Goal: Transaction & Acquisition: Purchase product/service

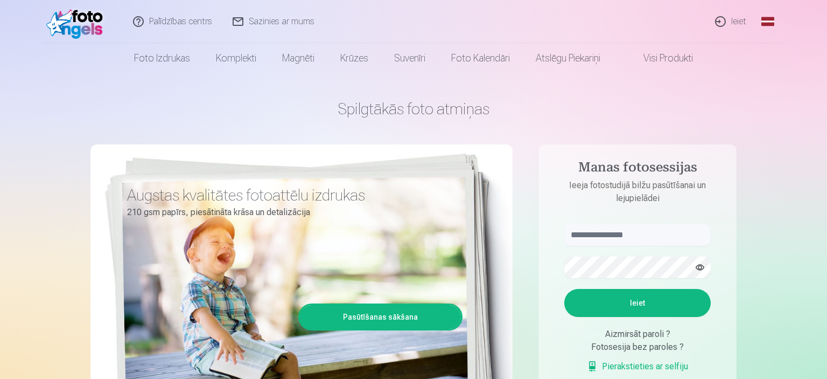
click at [747, 22] on link "Ieiet" at bounding box center [732, 21] width 52 height 43
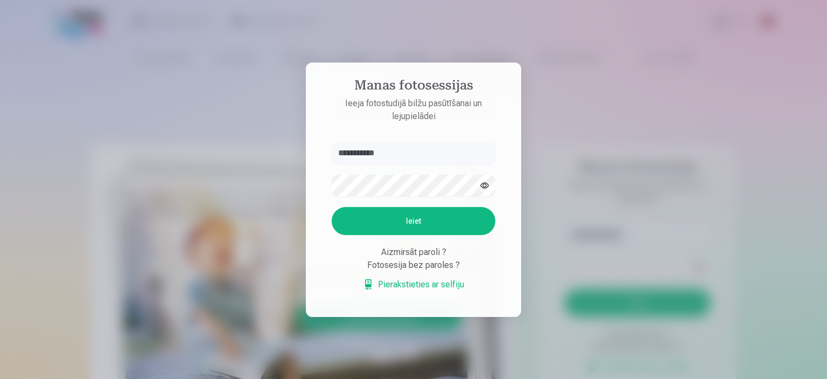
type input "**********"
click at [445, 218] on button "Ieiet" at bounding box center [414, 221] width 164 height 28
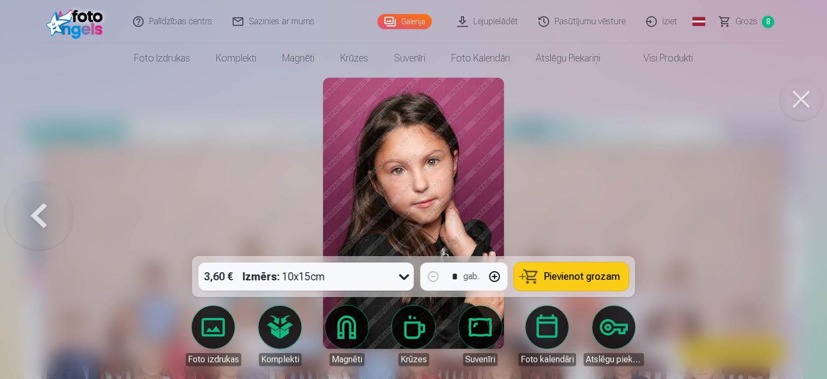
click at [754, 127] on div at bounding box center [413, 189] width 827 height 379
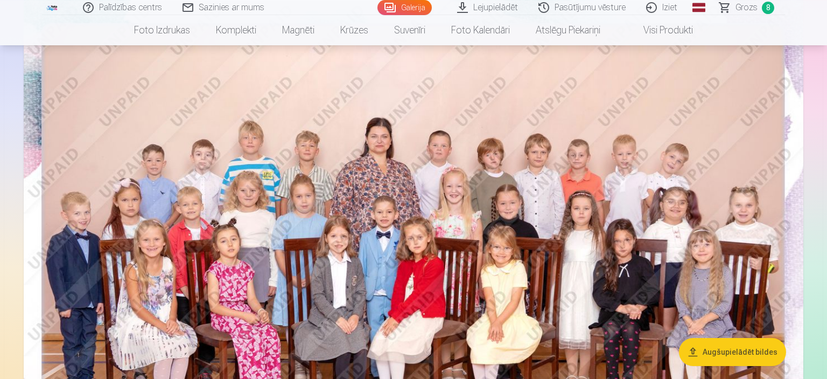
scroll to position [167, 0]
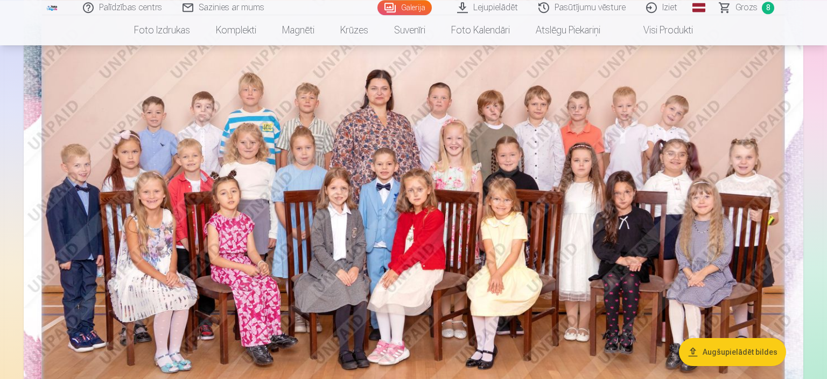
click at [470, 165] on img at bounding box center [414, 212] width 780 height 520
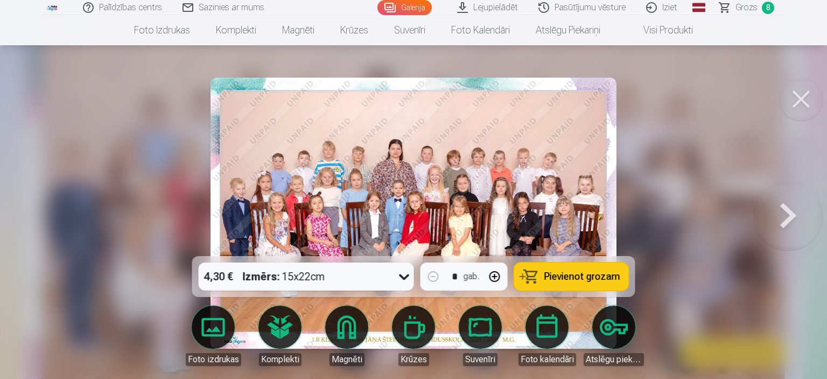
click at [550, 280] on span "Pievienot grozam" at bounding box center [583, 276] width 76 height 10
click at [799, 227] on button at bounding box center [788, 213] width 69 height 64
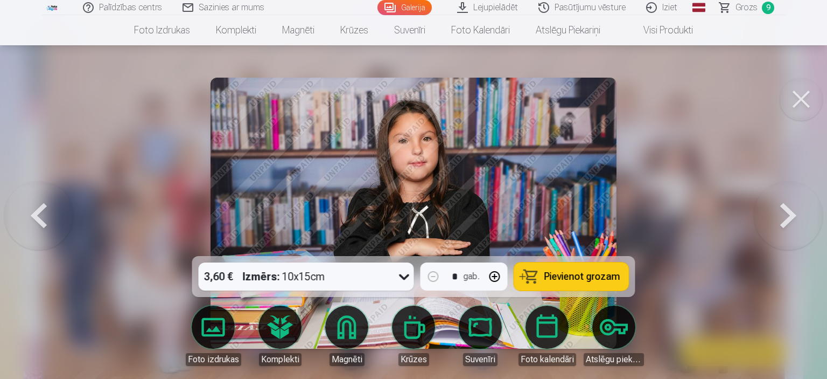
click at [781, 223] on button at bounding box center [788, 213] width 69 height 64
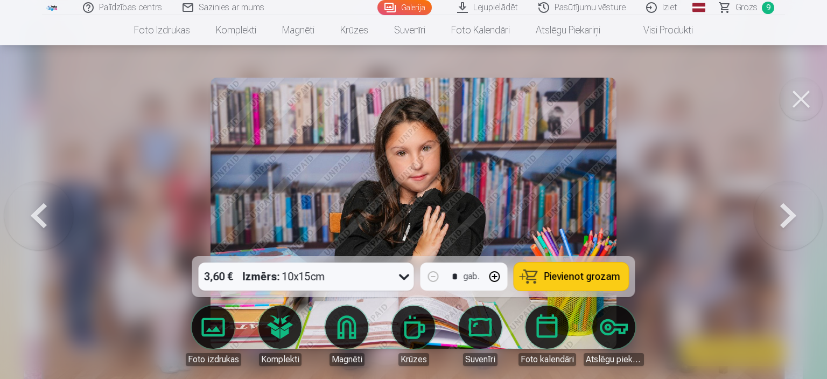
click at [781, 223] on button at bounding box center [788, 213] width 69 height 64
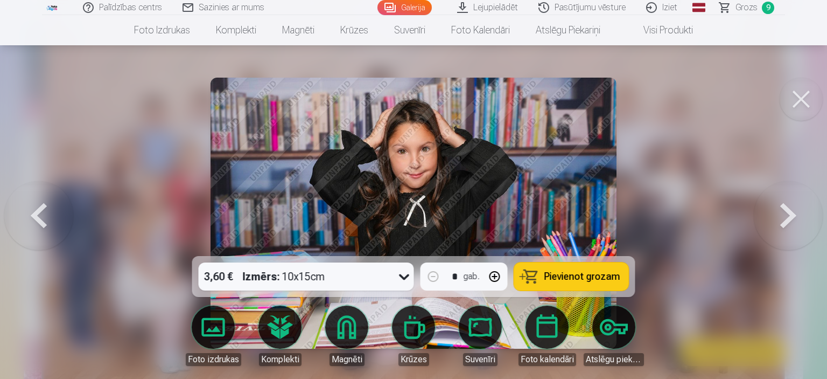
click at [781, 223] on button at bounding box center [788, 213] width 69 height 64
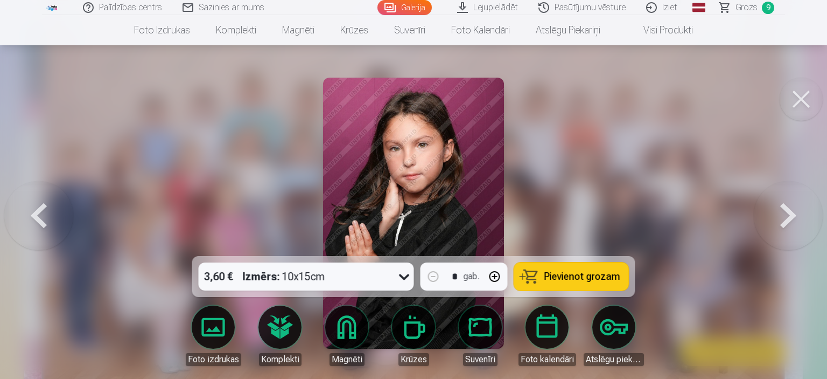
click at [781, 223] on button at bounding box center [788, 213] width 69 height 64
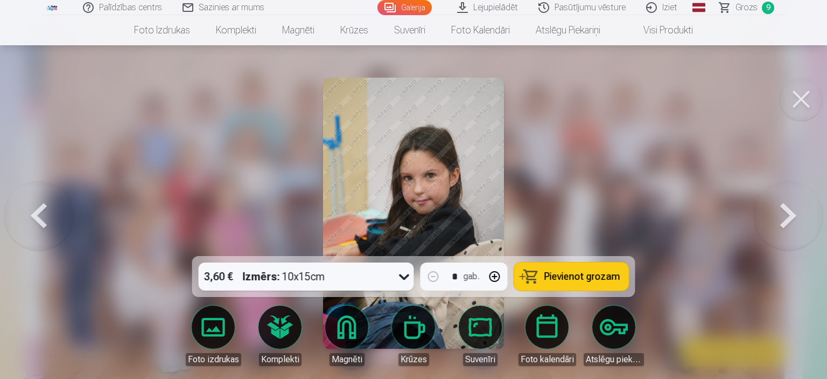
click at [743, 9] on span "Grozs" at bounding box center [747, 7] width 22 height 13
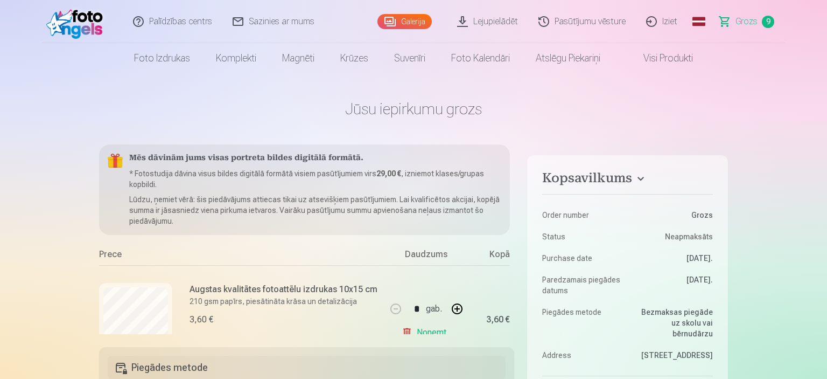
scroll to position [904, 0]
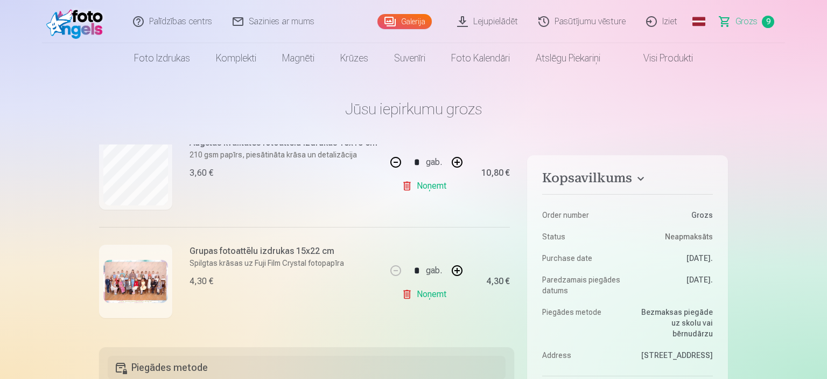
click at [437, 181] on link "Noņemt" at bounding box center [426, 186] width 49 height 22
type input "*"
click at [437, 181] on link "Noņemt" at bounding box center [426, 186] width 49 height 22
type input "*"
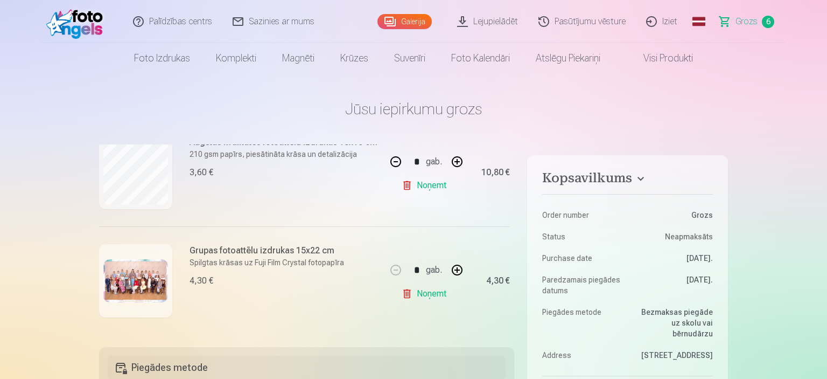
click at [437, 181] on link "Noņemt" at bounding box center [426, 186] width 49 height 22
type input "*"
click at [437, 181] on link "Noņemt" at bounding box center [426, 186] width 49 height 22
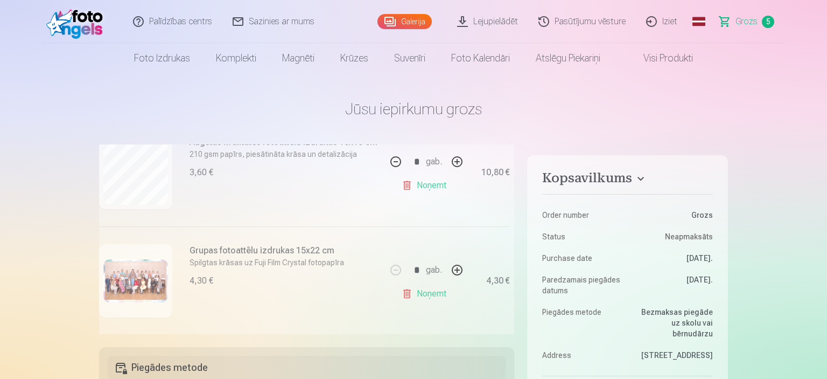
type input "*"
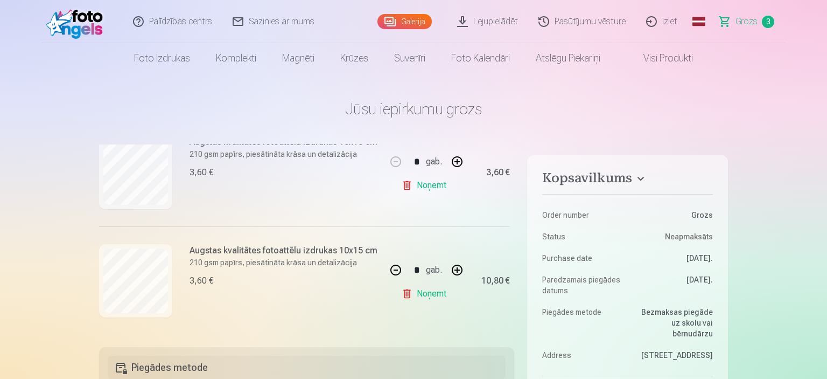
click at [437, 181] on link "Noņemt" at bounding box center [426, 186] width 49 height 22
type input "*"
click at [437, 181] on link "Noņemt" at bounding box center [426, 185] width 49 height 22
type input "*"
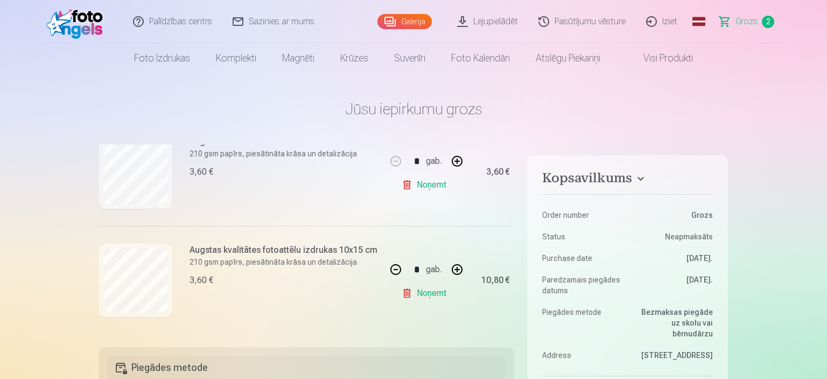
scroll to position [50, 0]
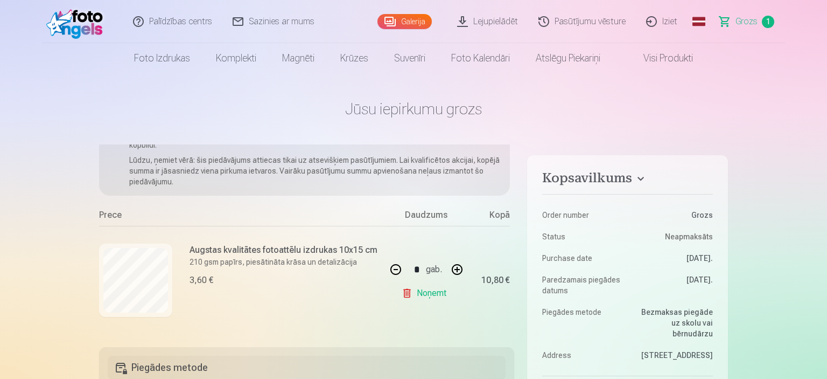
click at [437, 181] on p "Lūdzu, ņemiet vērā: šis piedāvājums attiecas tikai uz atsevišķiem pasūtījumiem.…" at bounding box center [315, 171] width 372 height 32
click at [425, 291] on link "Noņemt" at bounding box center [426, 293] width 49 height 22
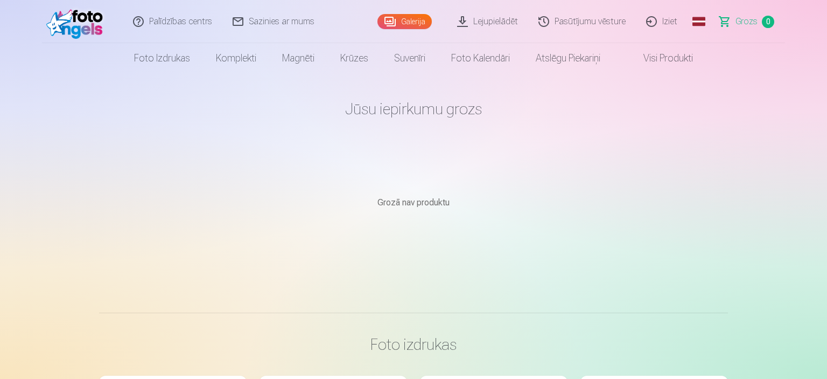
click at [405, 24] on link "Galerija" at bounding box center [405, 21] width 54 height 15
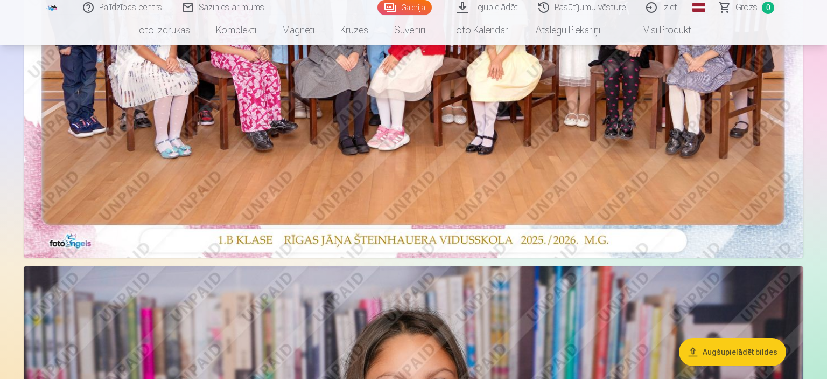
scroll to position [298, 0]
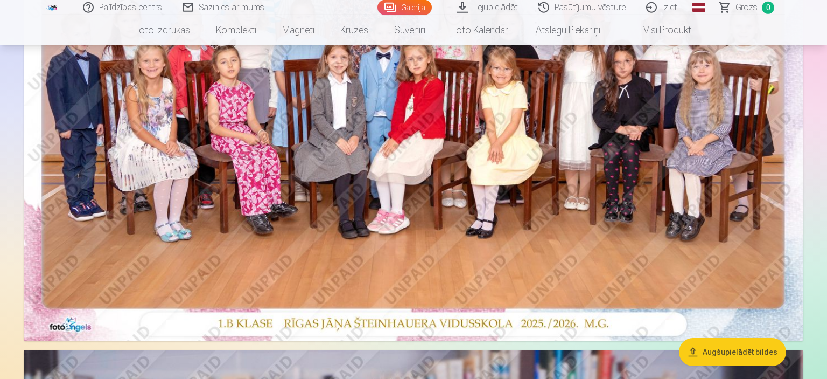
click at [487, 118] on img at bounding box center [414, 81] width 780 height 520
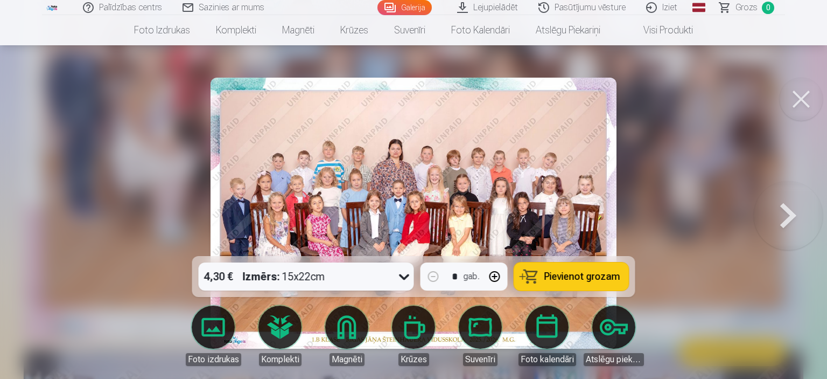
click at [605, 283] on button "Pievienot grozam" at bounding box center [571, 276] width 115 height 28
click at [793, 223] on button at bounding box center [788, 213] width 69 height 64
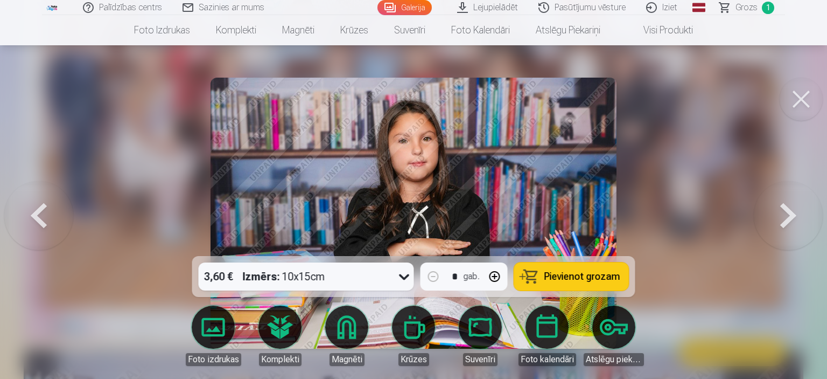
click at [793, 223] on button at bounding box center [788, 213] width 69 height 64
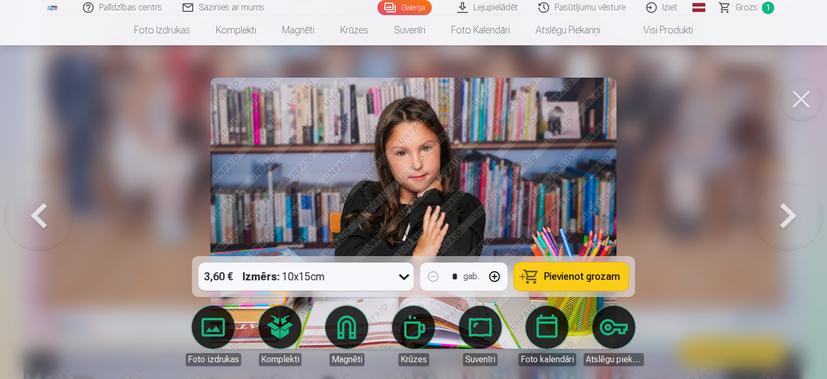
click at [793, 223] on button at bounding box center [788, 213] width 69 height 64
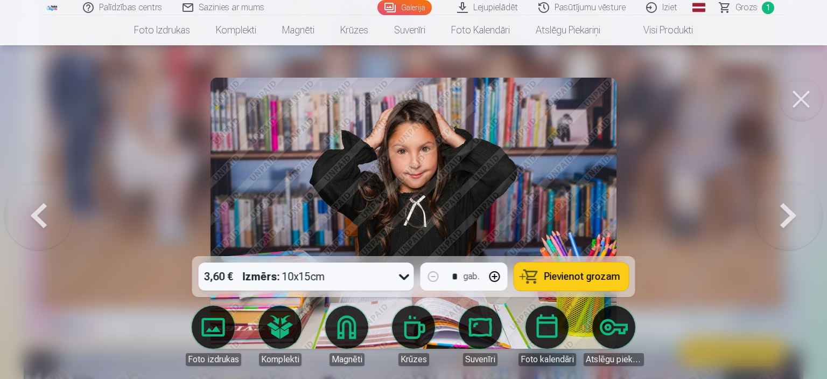
click at [793, 223] on button at bounding box center [788, 213] width 69 height 64
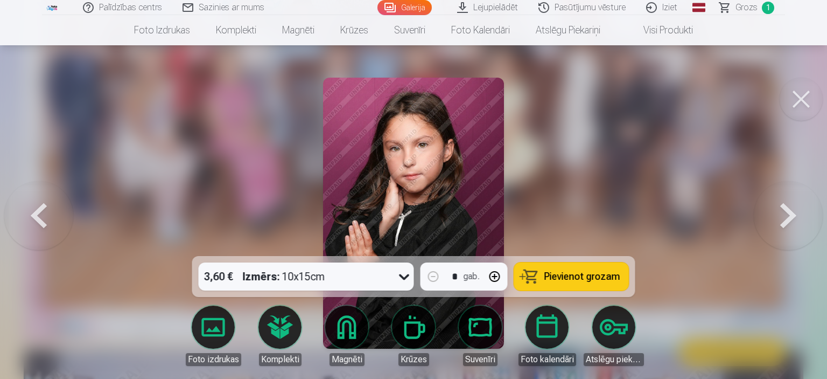
click at [793, 223] on button at bounding box center [788, 213] width 69 height 64
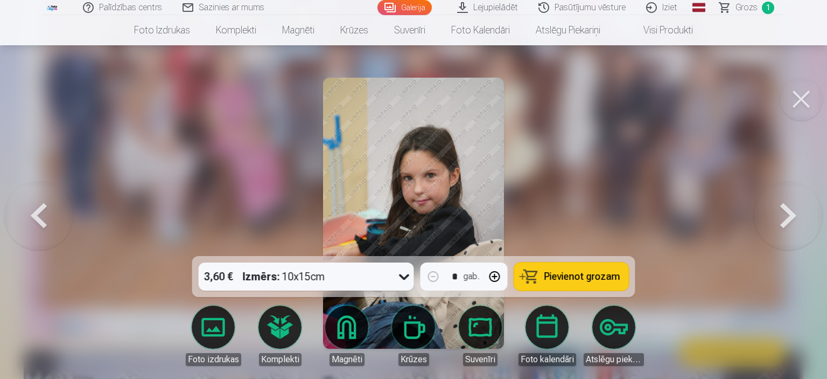
click at [793, 223] on button at bounding box center [788, 213] width 69 height 64
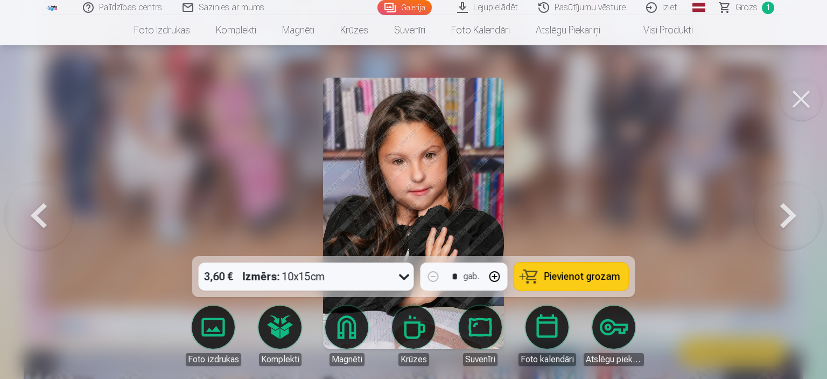
click at [793, 223] on button at bounding box center [788, 213] width 69 height 64
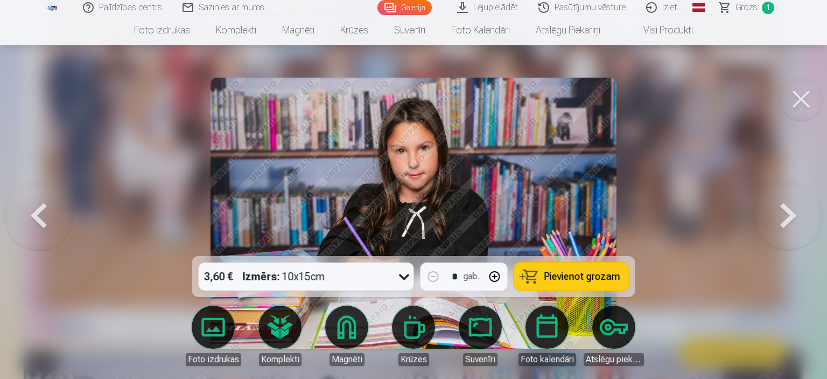
click at [793, 223] on button at bounding box center [788, 213] width 69 height 64
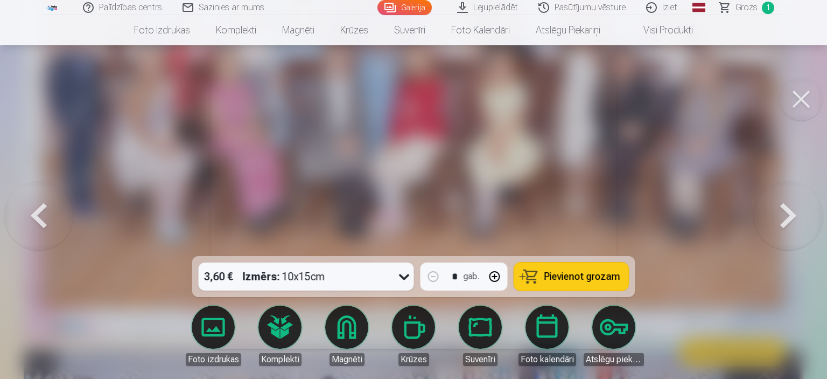
click at [793, 223] on button at bounding box center [788, 213] width 69 height 64
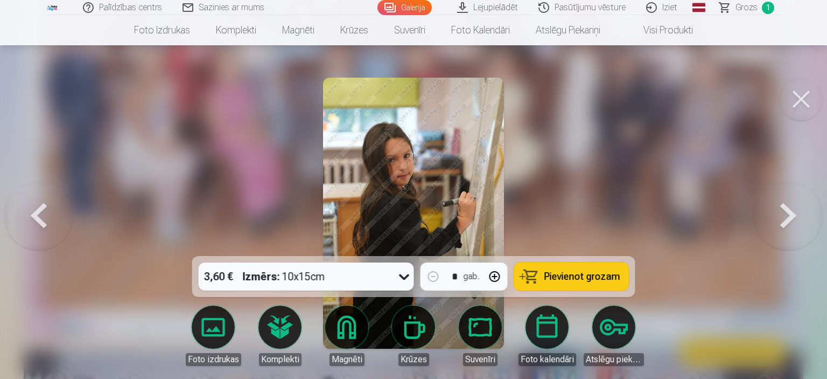
click at [793, 223] on button at bounding box center [788, 213] width 69 height 64
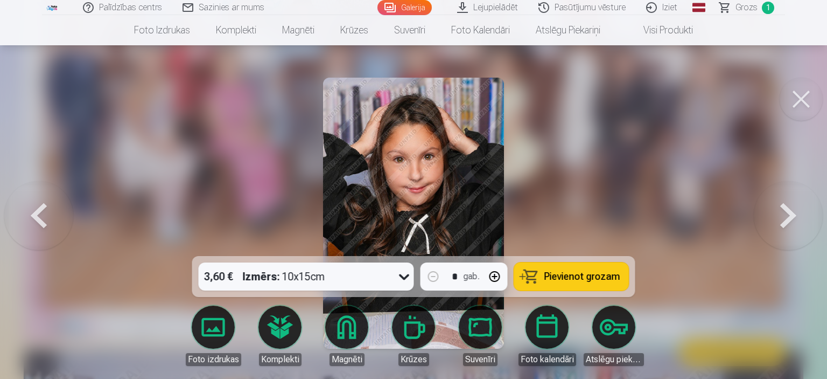
click at [793, 223] on button at bounding box center [788, 213] width 69 height 64
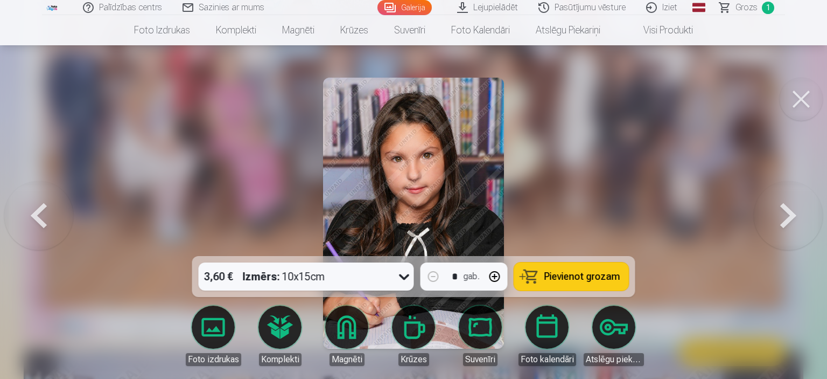
click at [793, 223] on button at bounding box center [788, 213] width 69 height 64
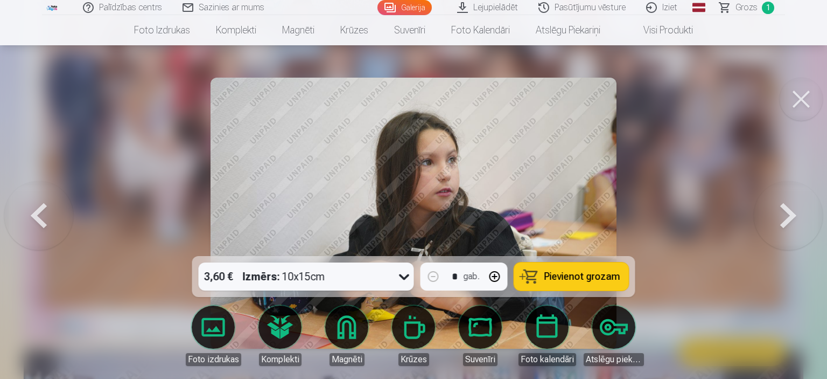
click at [793, 223] on button at bounding box center [788, 213] width 69 height 64
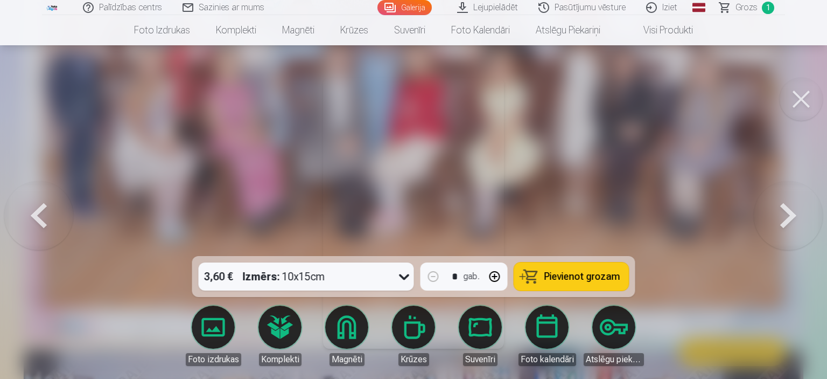
click at [793, 223] on button at bounding box center [788, 213] width 69 height 64
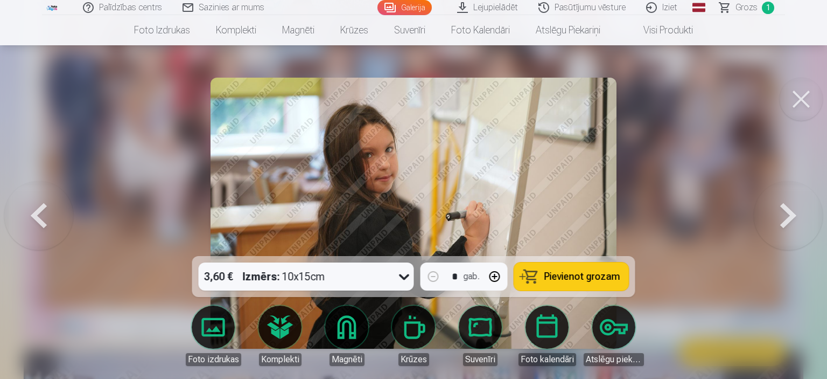
click at [793, 223] on button at bounding box center [788, 213] width 69 height 64
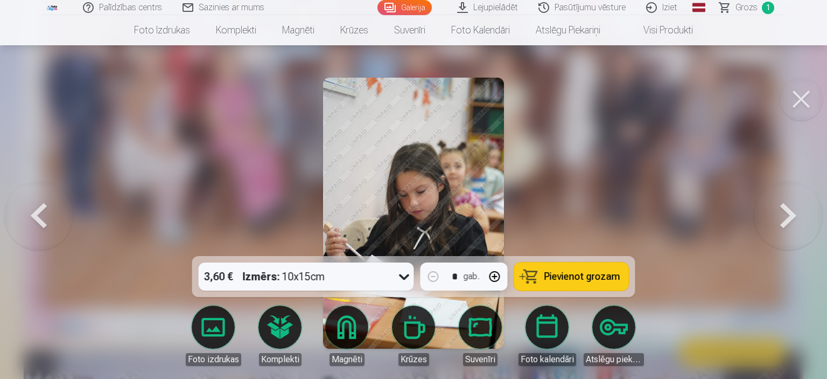
click at [793, 223] on button at bounding box center [788, 213] width 69 height 64
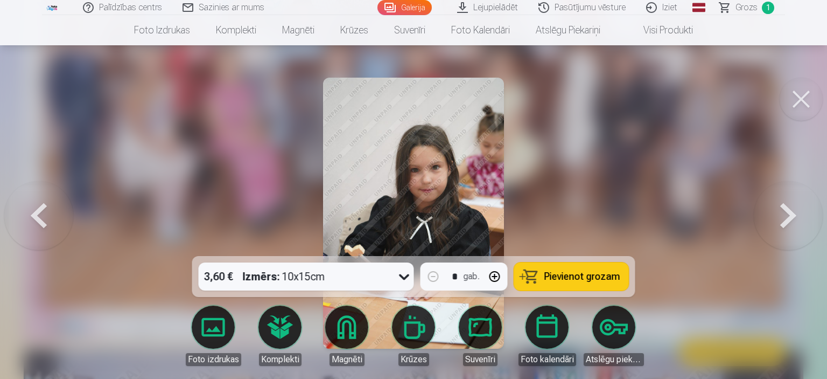
click at [793, 223] on button at bounding box center [788, 213] width 69 height 64
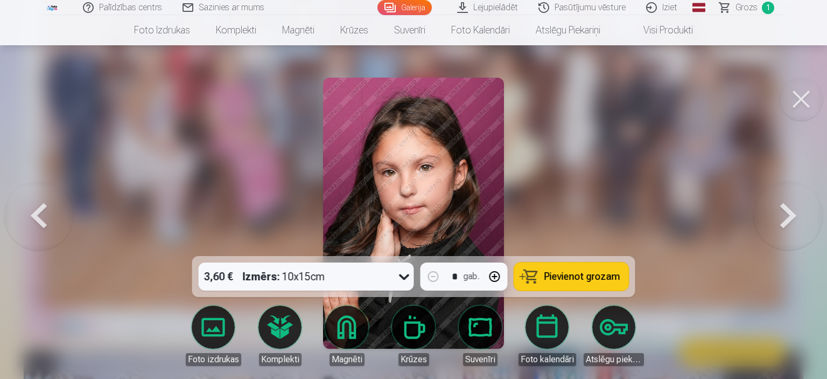
click at [793, 223] on button at bounding box center [788, 213] width 69 height 64
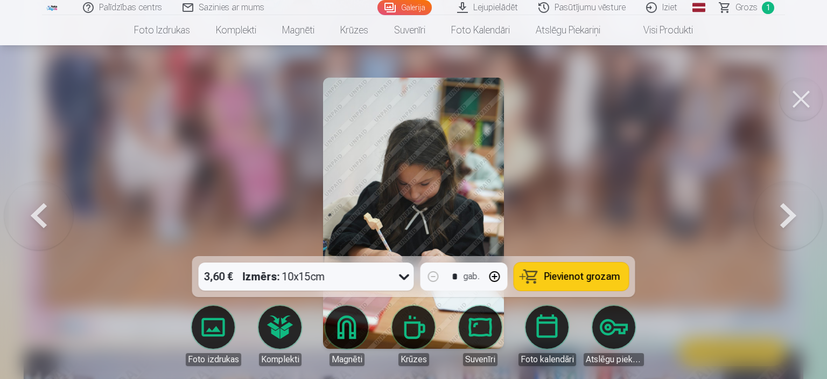
click at [793, 223] on button at bounding box center [788, 213] width 69 height 64
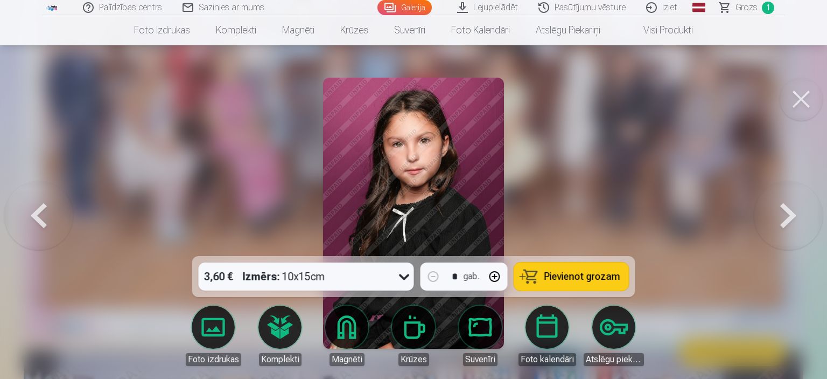
click at [793, 223] on button at bounding box center [788, 213] width 69 height 64
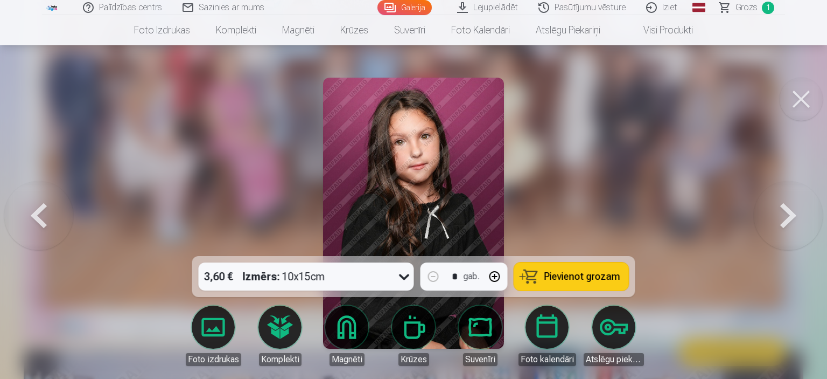
click at [793, 223] on button at bounding box center [788, 213] width 69 height 64
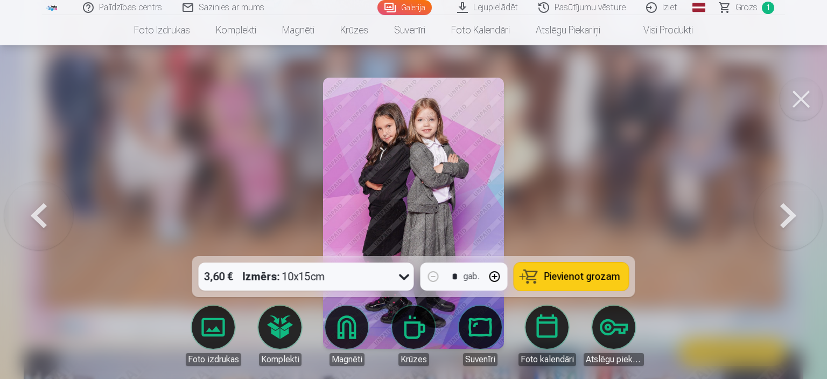
click at [585, 277] on span "Pievienot grozam" at bounding box center [583, 276] width 76 height 10
click at [796, 225] on button at bounding box center [788, 213] width 69 height 64
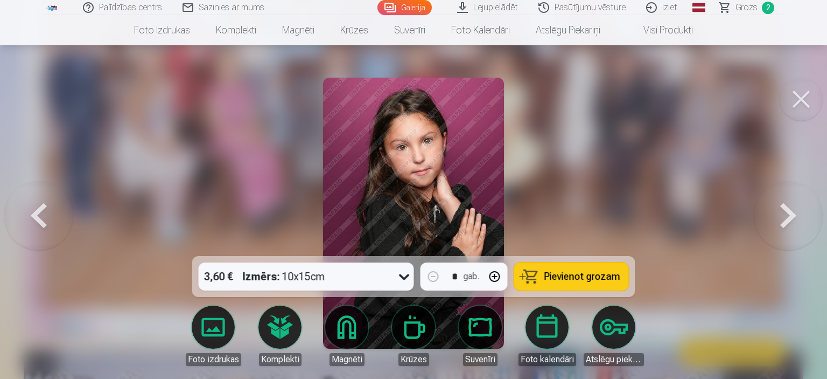
click at [796, 225] on button at bounding box center [788, 213] width 69 height 64
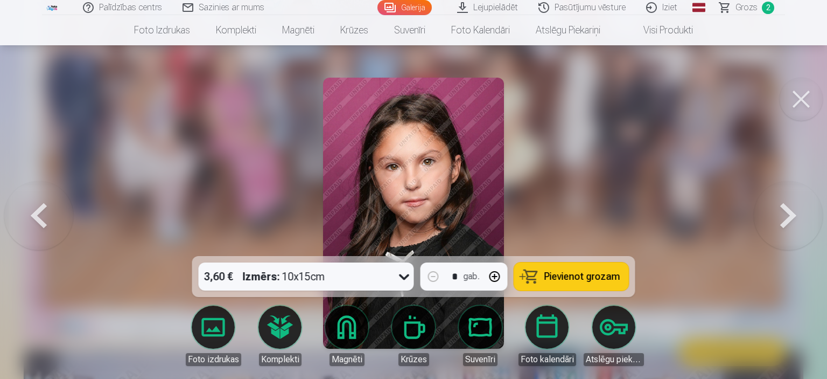
click at [796, 225] on button at bounding box center [788, 213] width 69 height 64
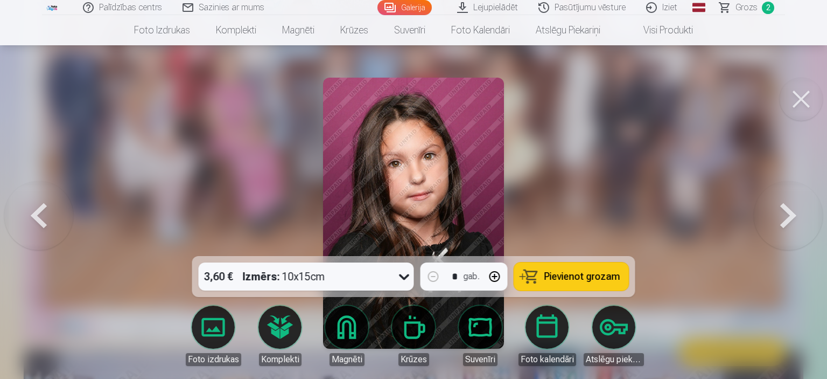
click at [497, 277] on button "button" at bounding box center [495, 276] width 26 height 26
click at [432, 279] on button "button" at bounding box center [434, 276] width 26 height 26
type input "*"
click at [796, 224] on button at bounding box center [788, 213] width 69 height 64
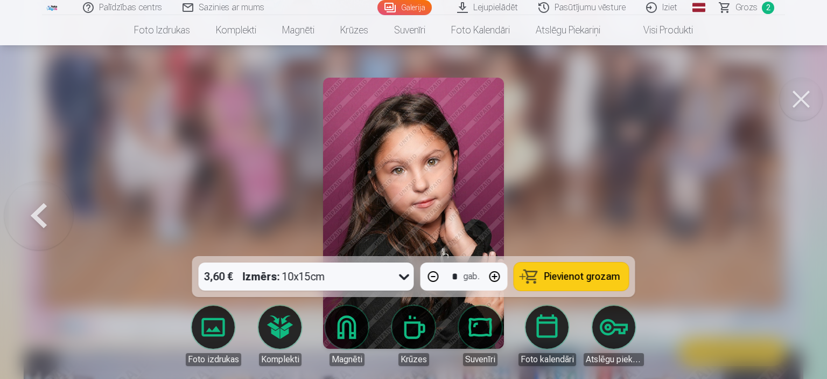
click at [796, 224] on div at bounding box center [413, 189] width 827 height 379
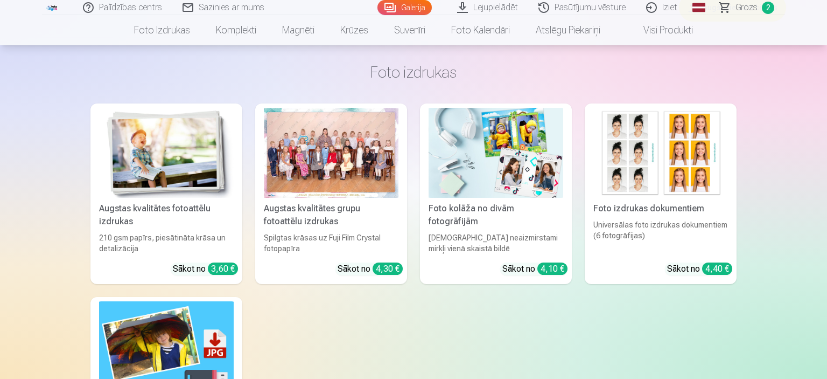
scroll to position [6932, 0]
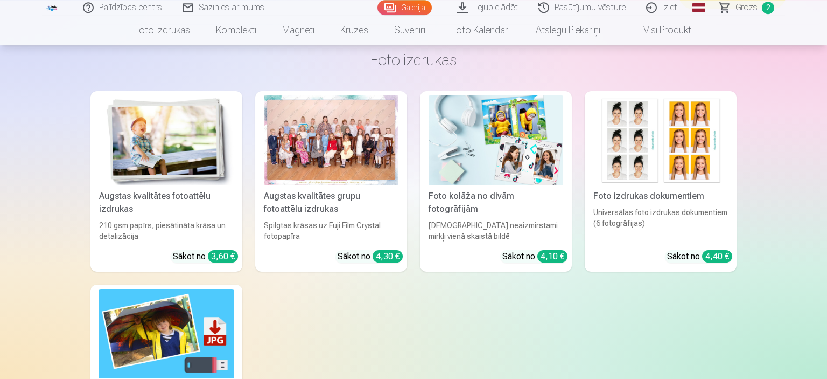
click at [663, 144] on img at bounding box center [661, 140] width 135 height 90
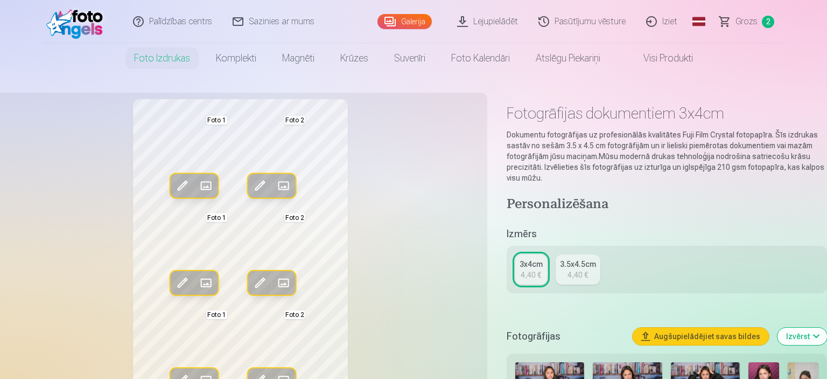
click at [744, 23] on span "Grozs" at bounding box center [747, 21] width 22 height 13
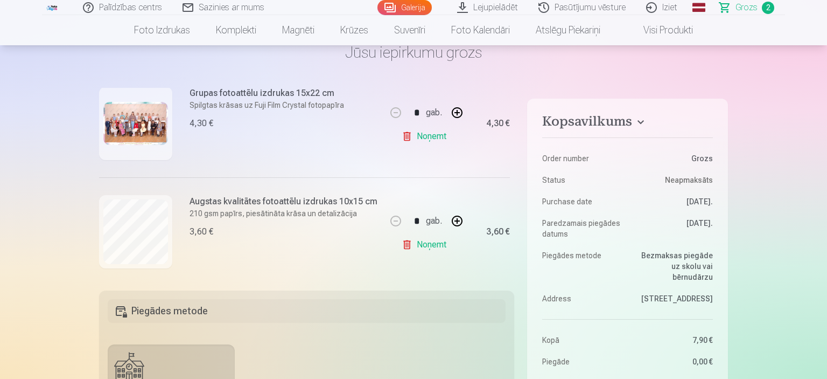
scroll to position [158, 0]
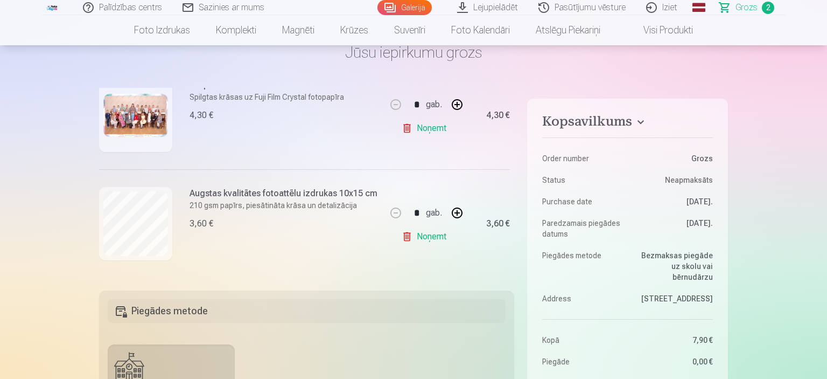
click at [413, 8] on link "Galerija" at bounding box center [405, 7] width 54 height 15
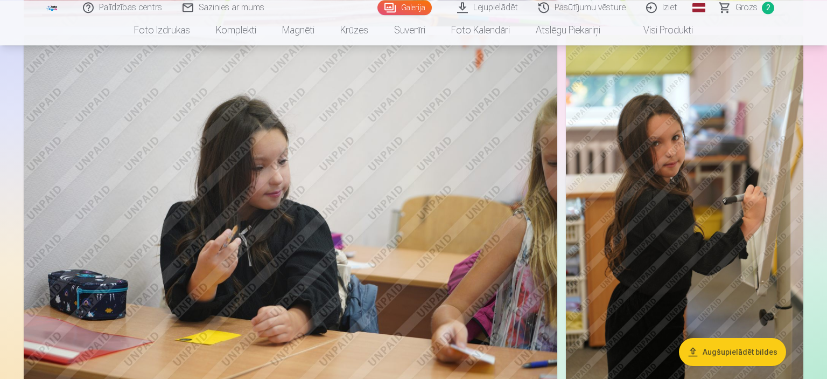
scroll to position [3114, 0]
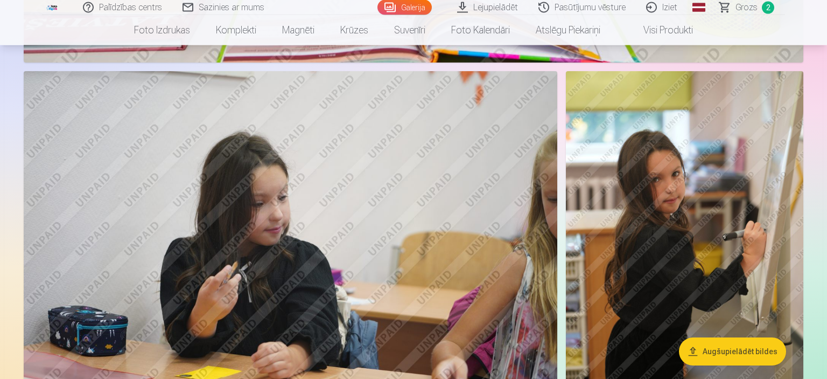
click at [671, 197] on img at bounding box center [685, 249] width 238 height 356
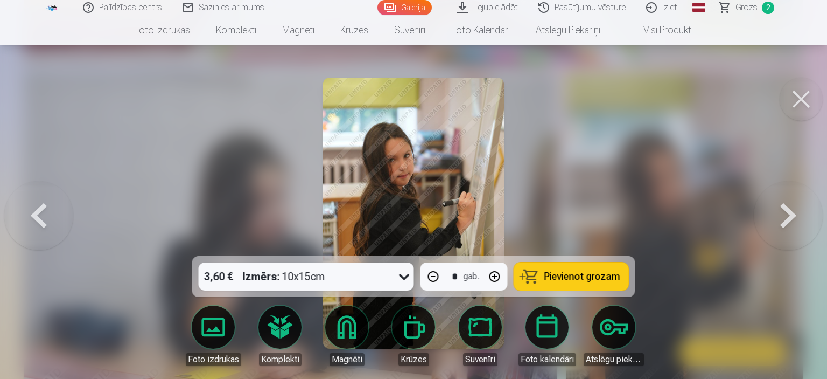
click at [585, 276] on span "Pievienot grozam" at bounding box center [583, 276] width 76 height 10
click at [781, 214] on button at bounding box center [788, 213] width 69 height 64
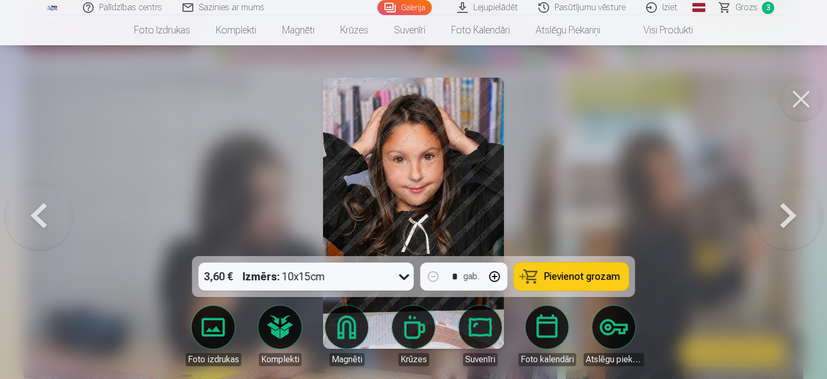
click at [781, 214] on button at bounding box center [788, 213] width 69 height 64
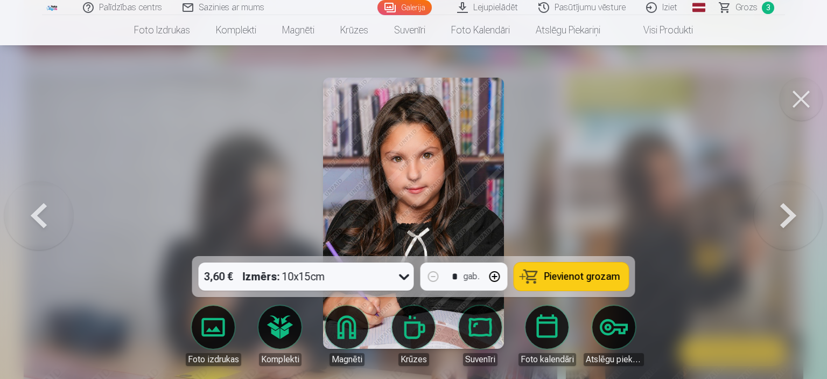
click at [781, 214] on button at bounding box center [788, 213] width 69 height 64
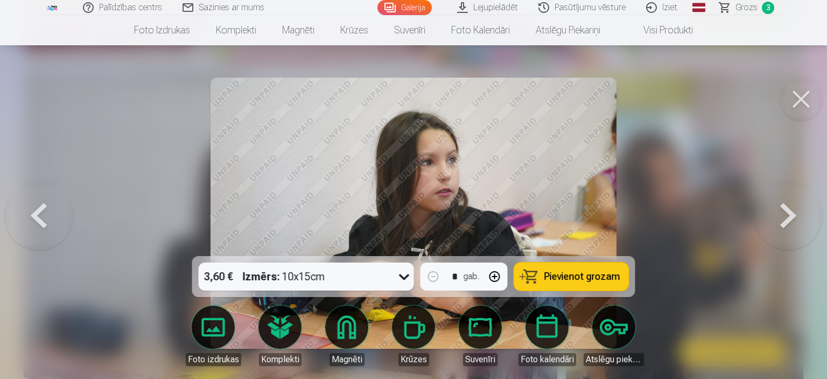
click at [781, 214] on button at bounding box center [788, 213] width 69 height 64
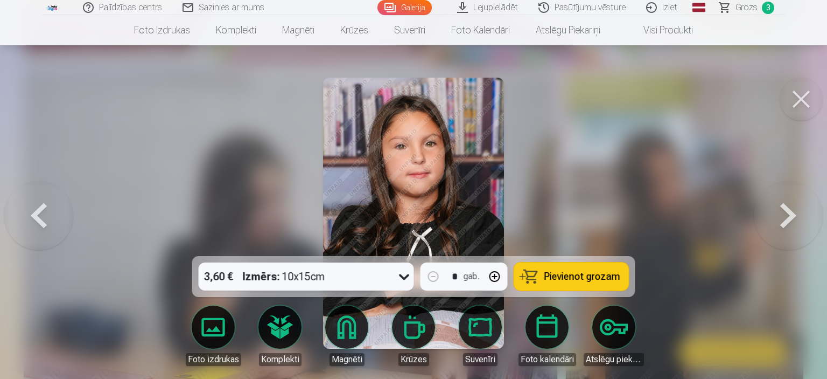
click at [781, 214] on button at bounding box center [788, 213] width 69 height 64
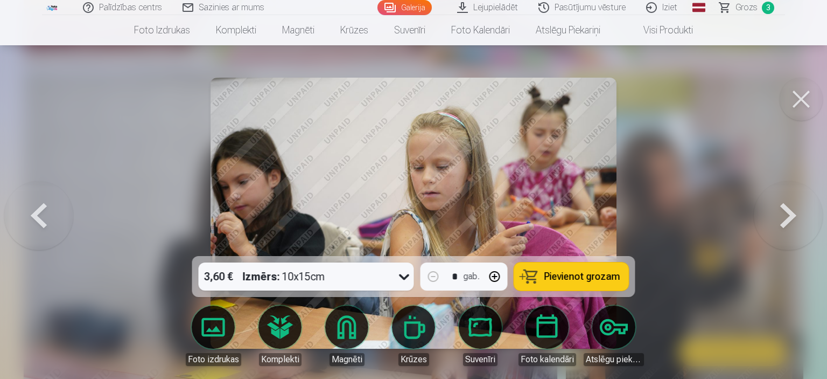
click at [781, 214] on button at bounding box center [788, 213] width 69 height 64
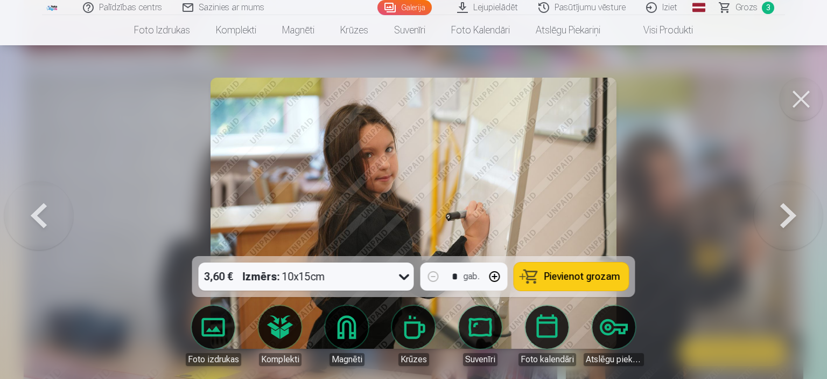
click at [781, 214] on button at bounding box center [788, 213] width 69 height 64
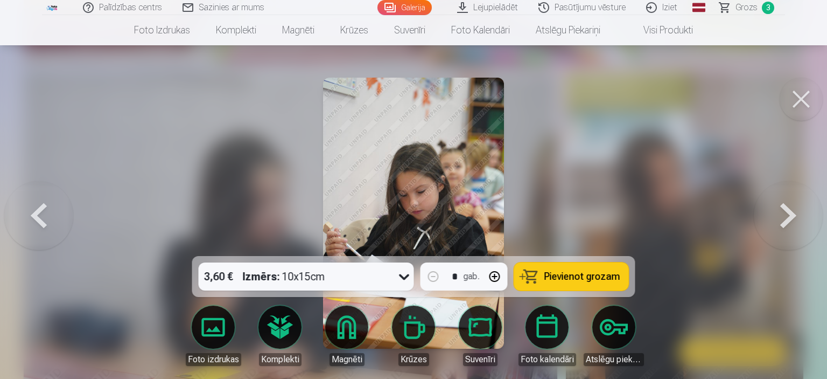
click at [781, 214] on button at bounding box center [788, 213] width 69 height 64
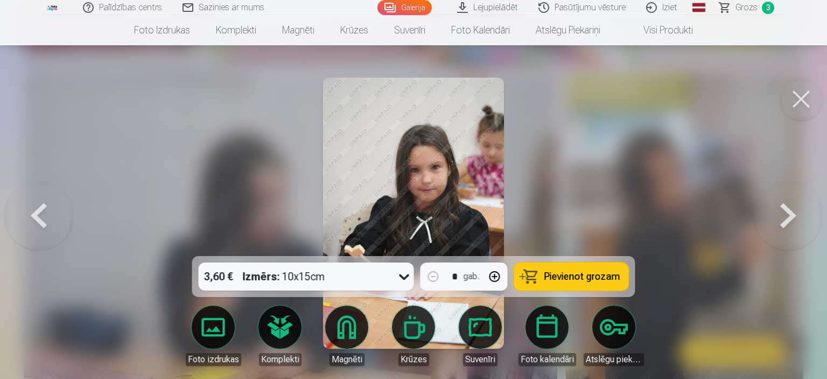
click at [781, 214] on button at bounding box center [788, 213] width 69 height 64
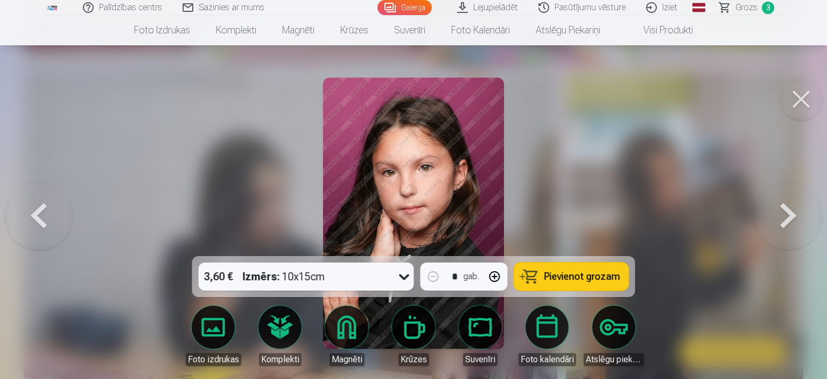
click at [781, 214] on button at bounding box center [788, 213] width 69 height 64
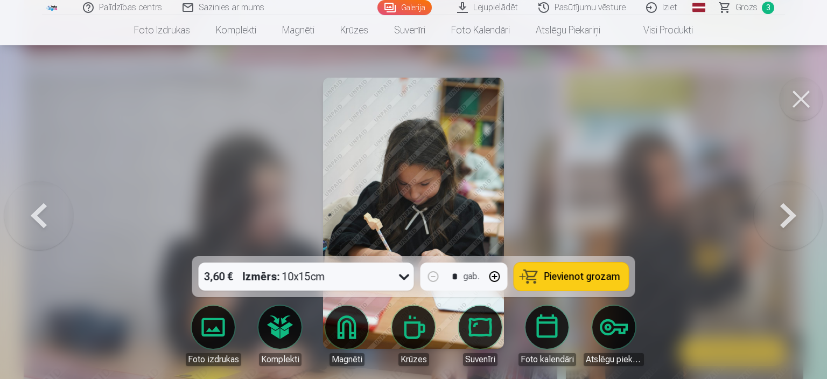
click at [781, 214] on button at bounding box center [788, 213] width 69 height 64
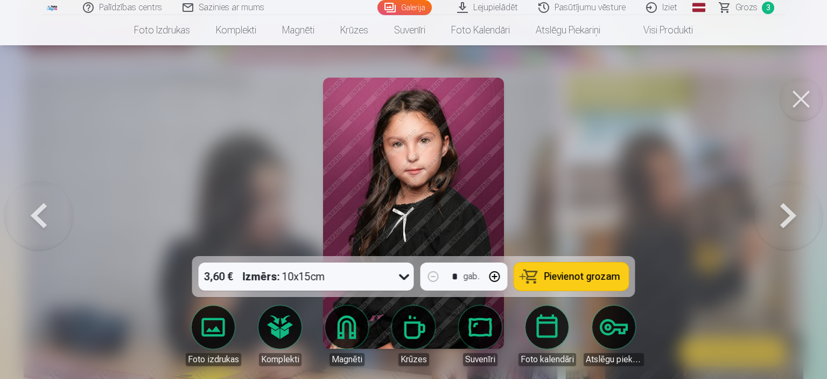
click at [781, 214] on button at bounding box center [788, 213] width 69 height 64
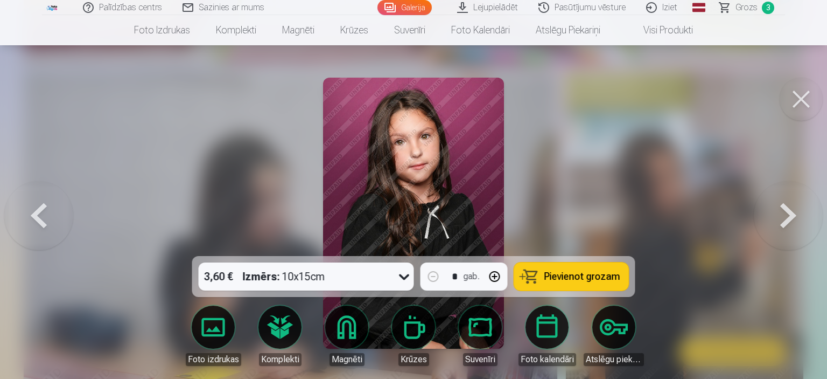
click at [496, 281] on button "button" at bounding box center [495, 276] width 26 height 26
click at [598, 280] on span "Pievienot grozam" at bounding box center [583, 276] width 76 height 10
type input "*"
click at [748, 8] on span "Grozs" at bounding box center [747, 7] width 22 height 13
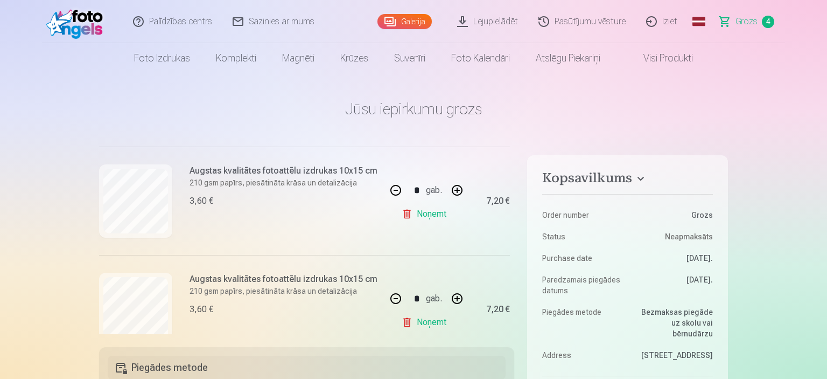
scroll to position [344, 0]
click at [458, 191] on button "button" at bounding box center [457, 192] width 26 height 26
type input "*"
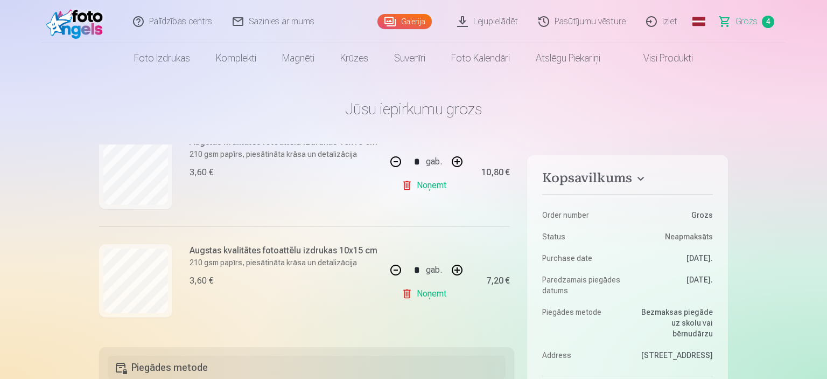
click at [455, 271] on button "button" at bounding box center [457, 270] width 26 height 26
type input "*"
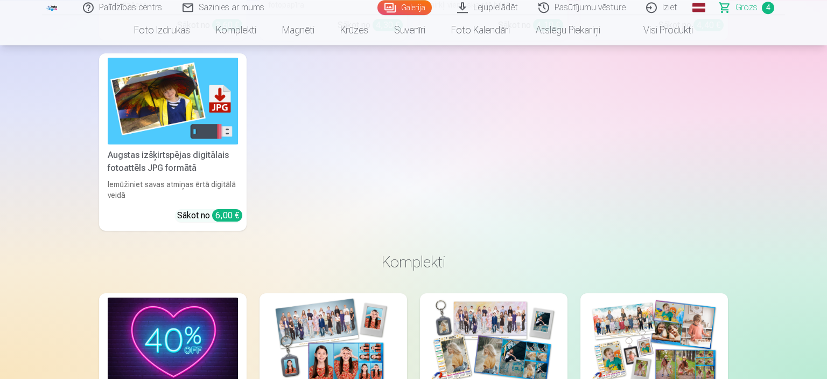
scroll to position [1243, 0]
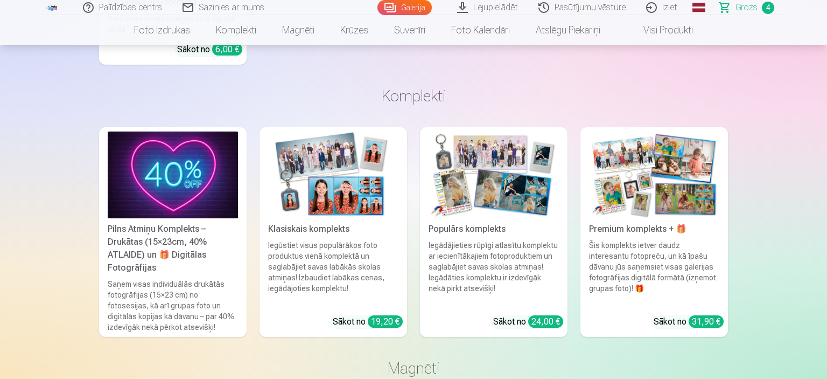
click at [490, 232] on div "Populārs komplekts" at bounding box center [493, 228] width 139 height 13
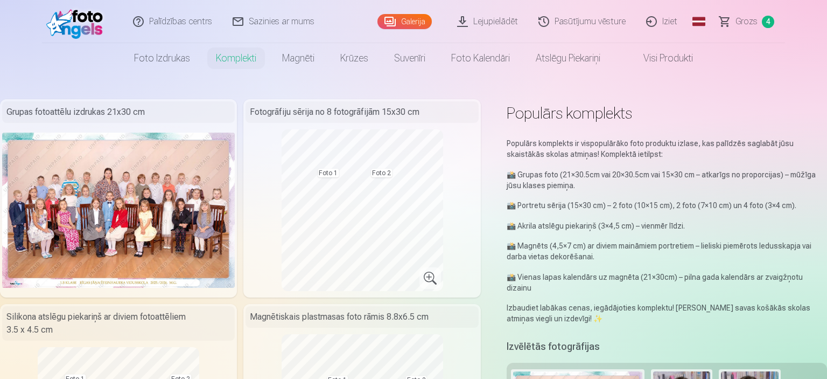
click at [676, 61] on link "Visi produkti" at bounding box center [659, 58] width 93 height 30
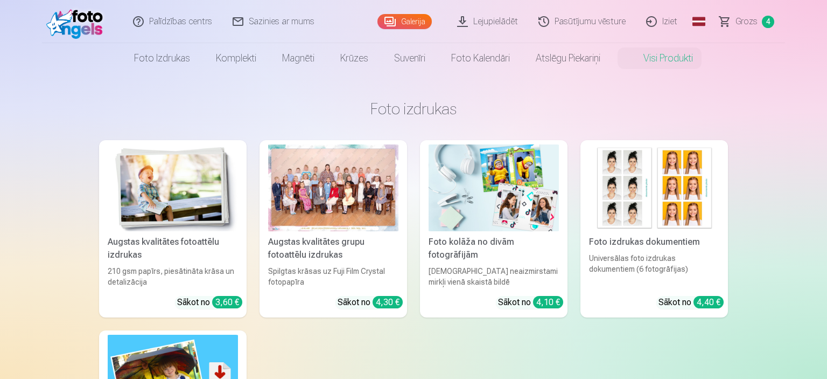
click at [498, 232] on link "Foto kolāža no divām fotogrāfijām Divi neaizmirstami mirkļi vienā skaistā bildē…" at bounding box center [494, 228] width 148 height 177
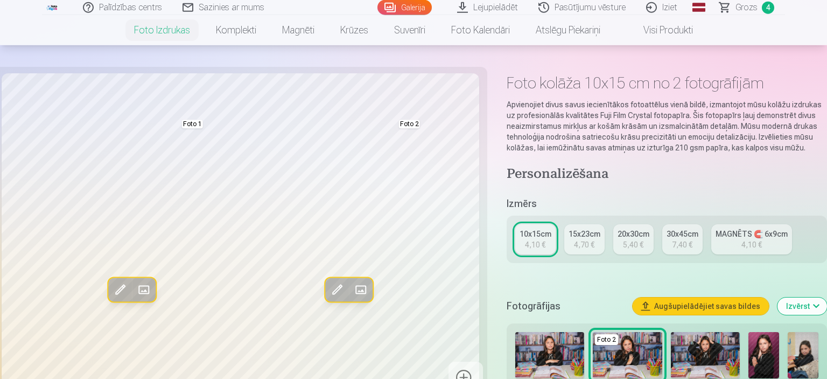
scroll to position [15, 0]
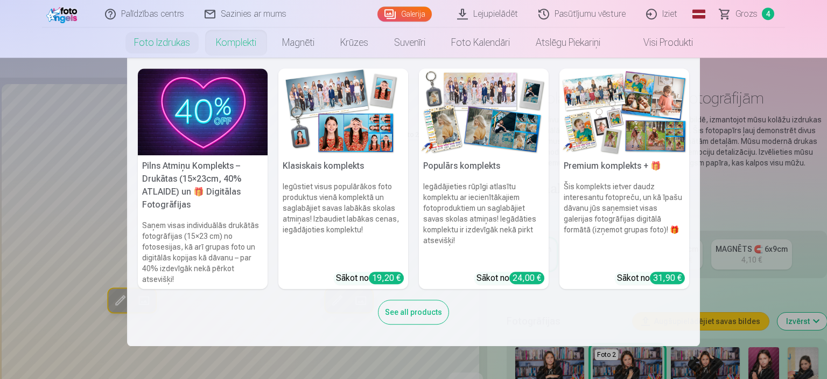
click at [226, 37] on link "Komplekti" at bounding box center [236, 42] width 66 height 30
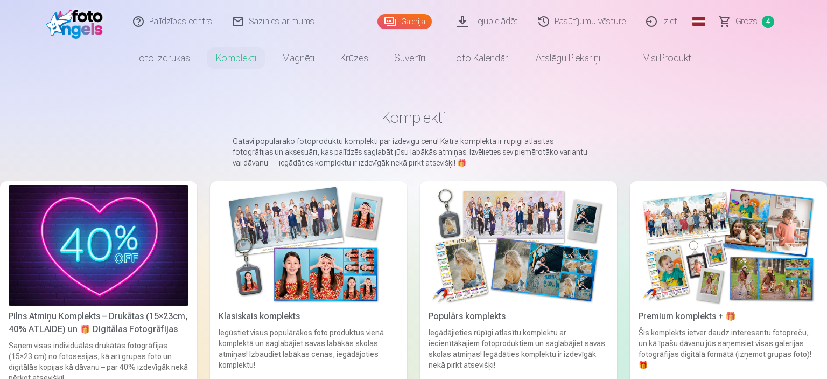
click at [68, 250] on img at bounding box center [99, 245] width 180 height 120
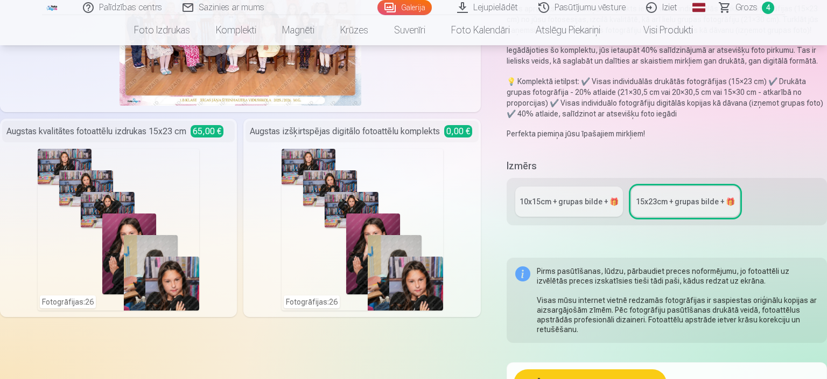
scroll to position [166, 0]
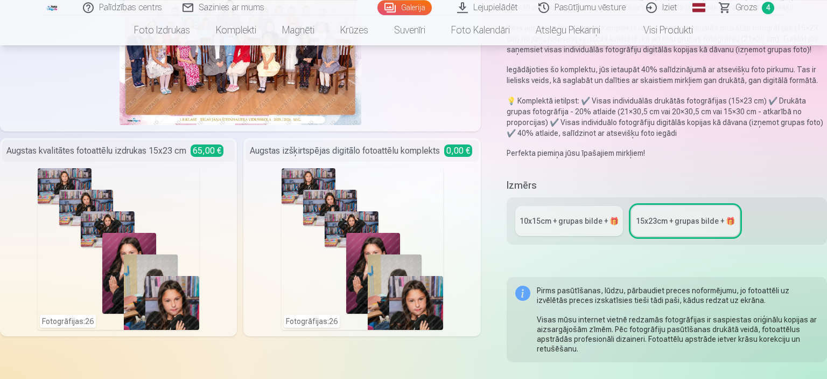
click at [370, 237] on div "Fotogrāfijas : 26" at bounding box center [363, 249] width 162 height 162
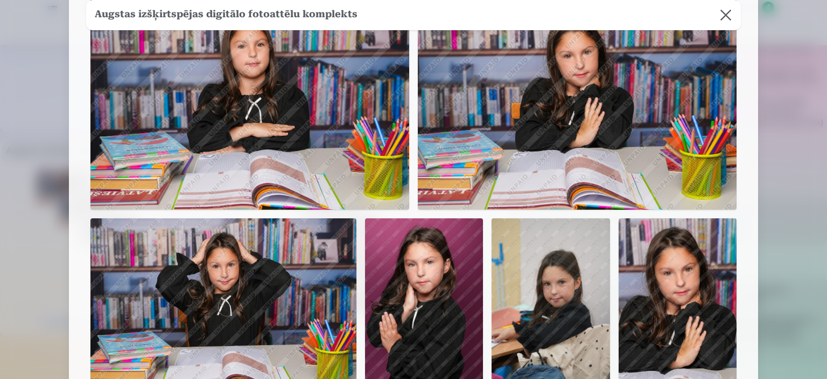
scroll to position [0, 0]
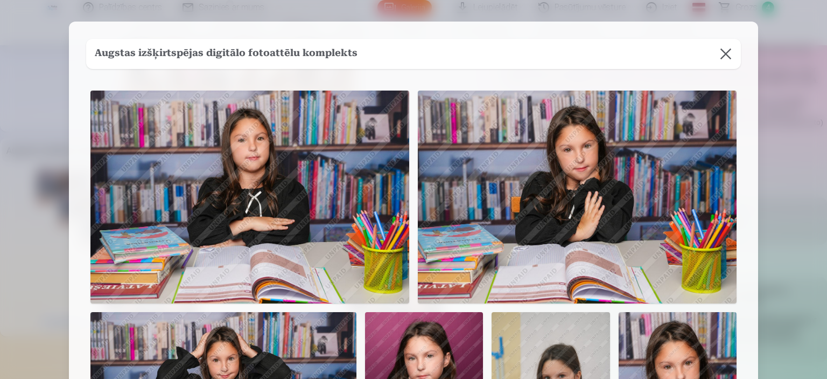
drag, startPoint x: 827, startPoint y: 72, endPoint x: 817, endPoint y: 31, distance: 41.5
click at [817, 31] on div at bounding box center [413, 189] width 827 height 379
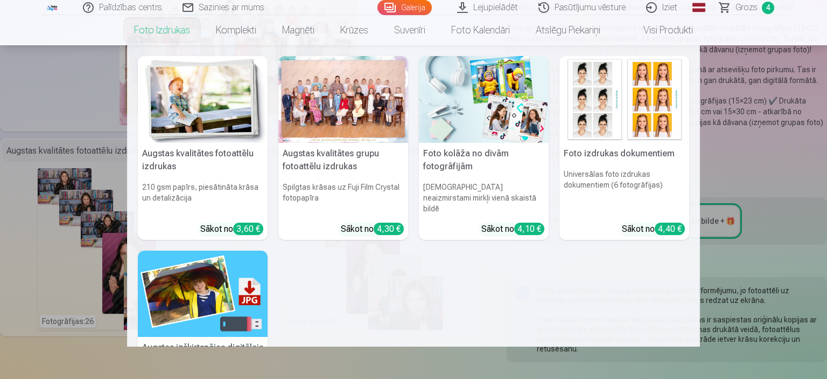
click at [193, 268] on img at bounding box center [203, 293] width 130 height 87
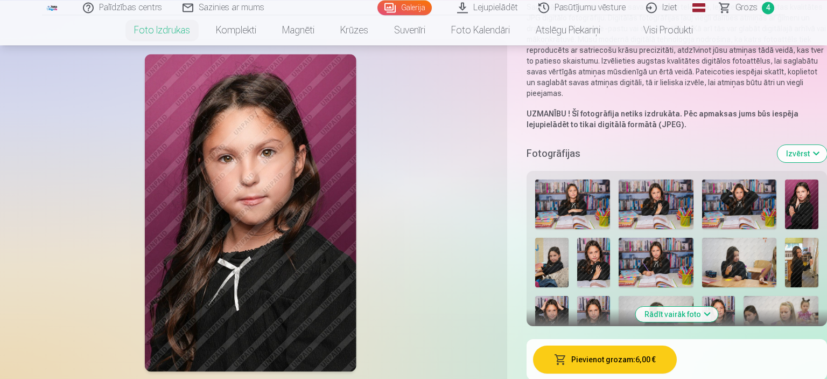
scroll to position [96, 0]
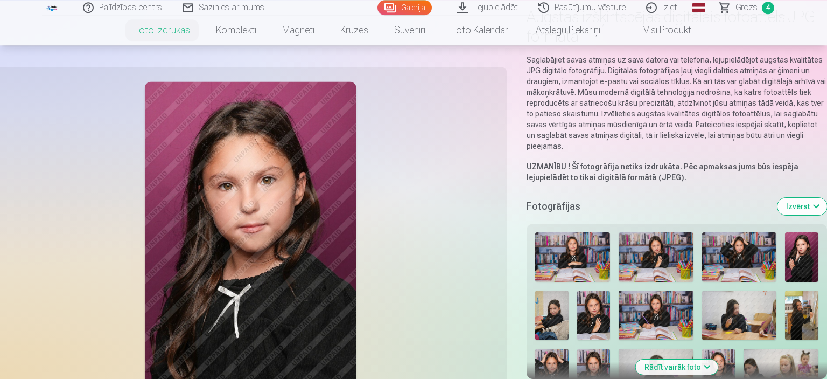
click at [671, 362] on button "Rādīt vairāk foto" at bounding box center [677, 366] width 82 height 15
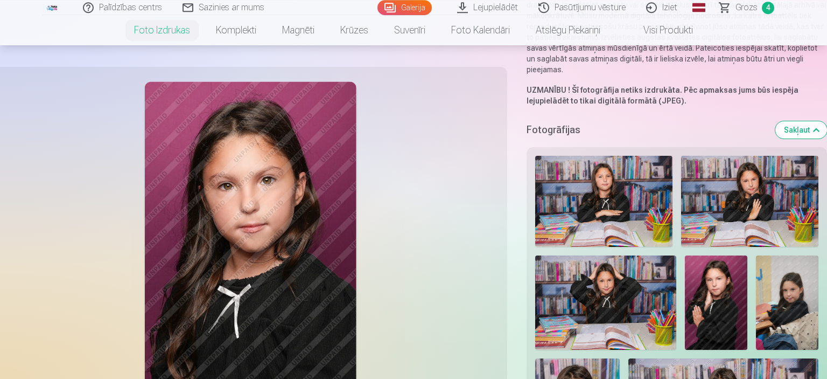
scroll to position [167, 0]
